Goal: Subscribe to service/newsletter

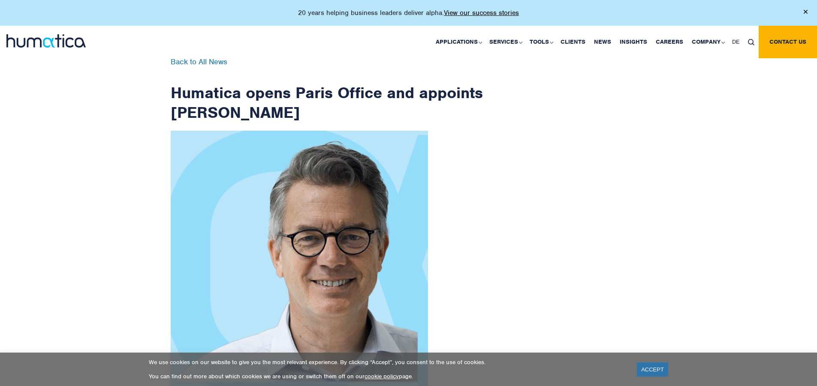
scroll to position [1367, 0]
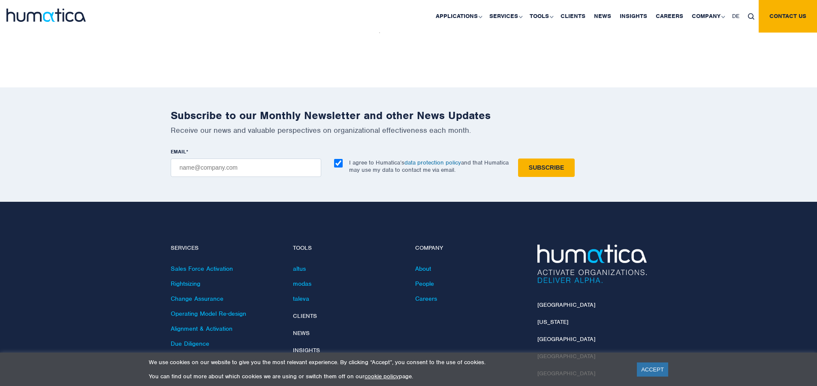
checkbox input "true"
type input "[EMAIL_ADDRESS][DOMAIN_NAME]"
click at [518, 159] on input "Subscribe" at bounding box center [546, 168] width 57 height 18
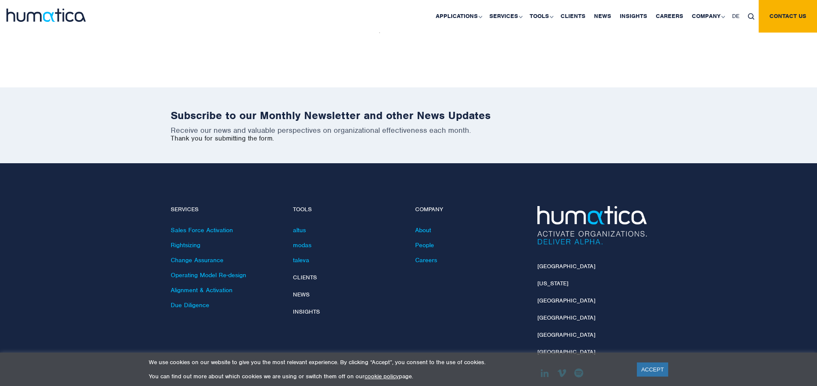
scroll to position [1329, 0]
